Goal: Navigation & Orientation: Find specific page/section

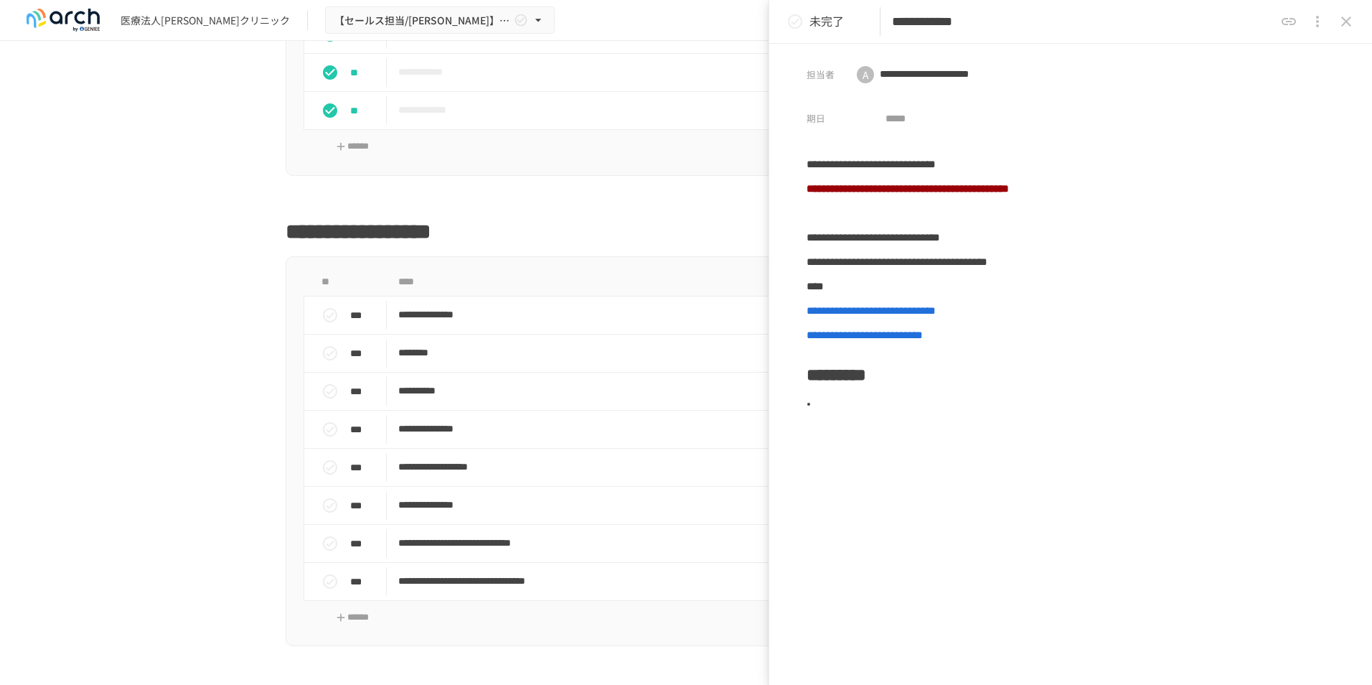
scroll to position [1650, 0]
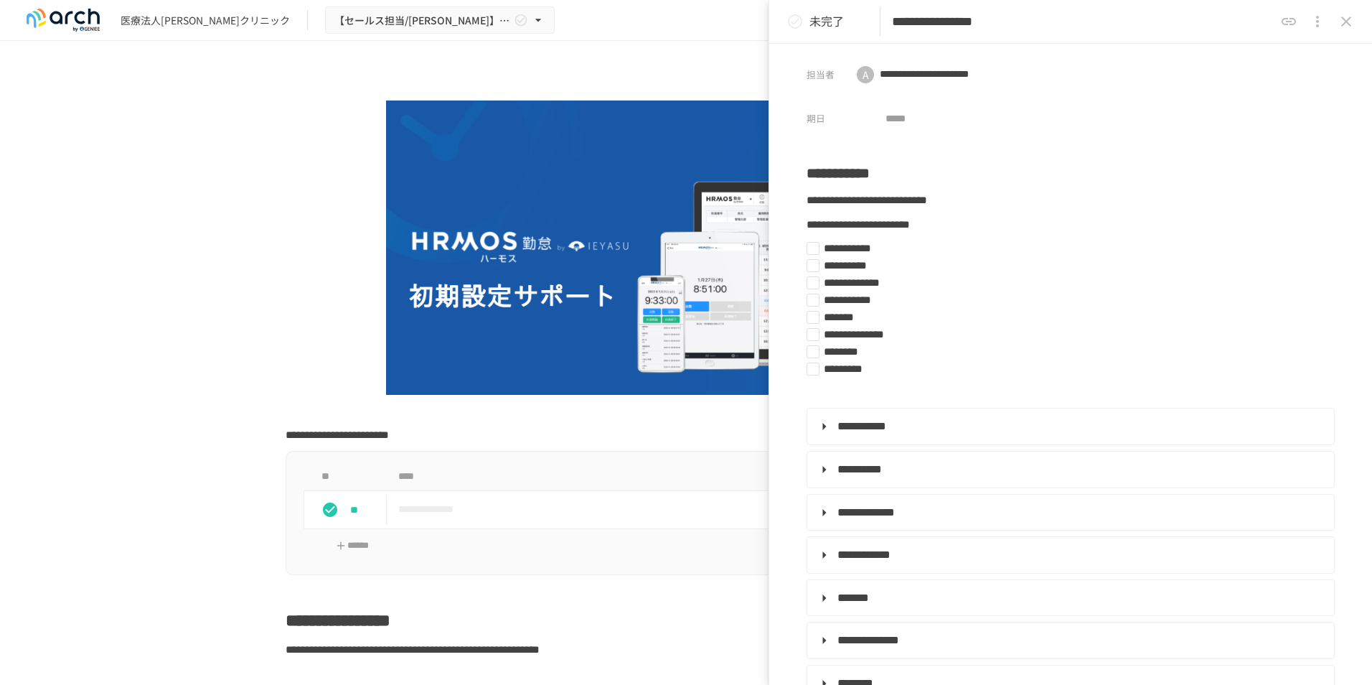
click at [1353, 19] on icon "close drawer" at bounding box center [1346, 21] width 17 height 17
